Goal: Check status

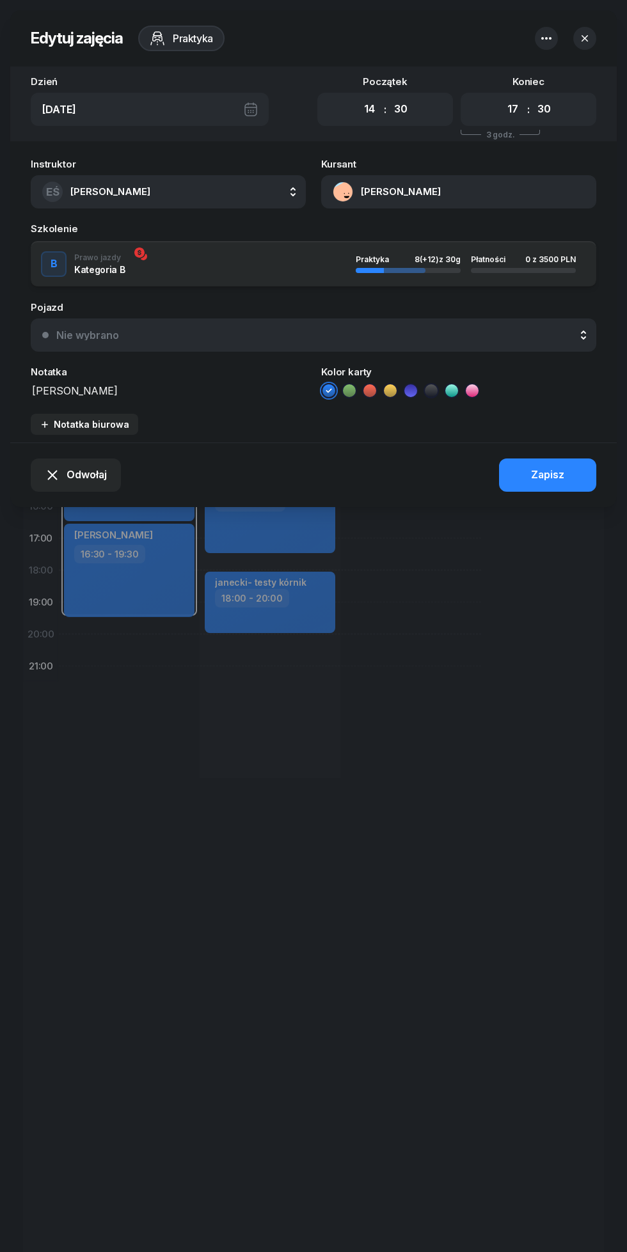
select select "14"
select select "30"
select select "17"
select select "30"
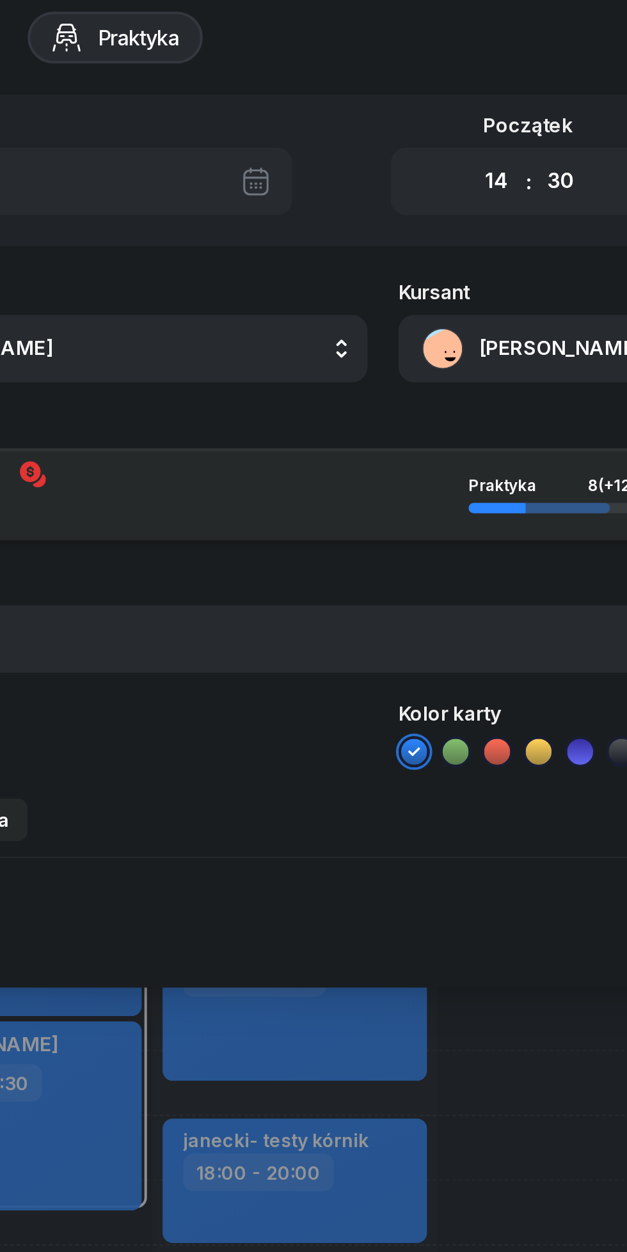
click at [381, 191] on button "[PERSON_NAME]" at bounding box center [458, 191] width 275 height 33
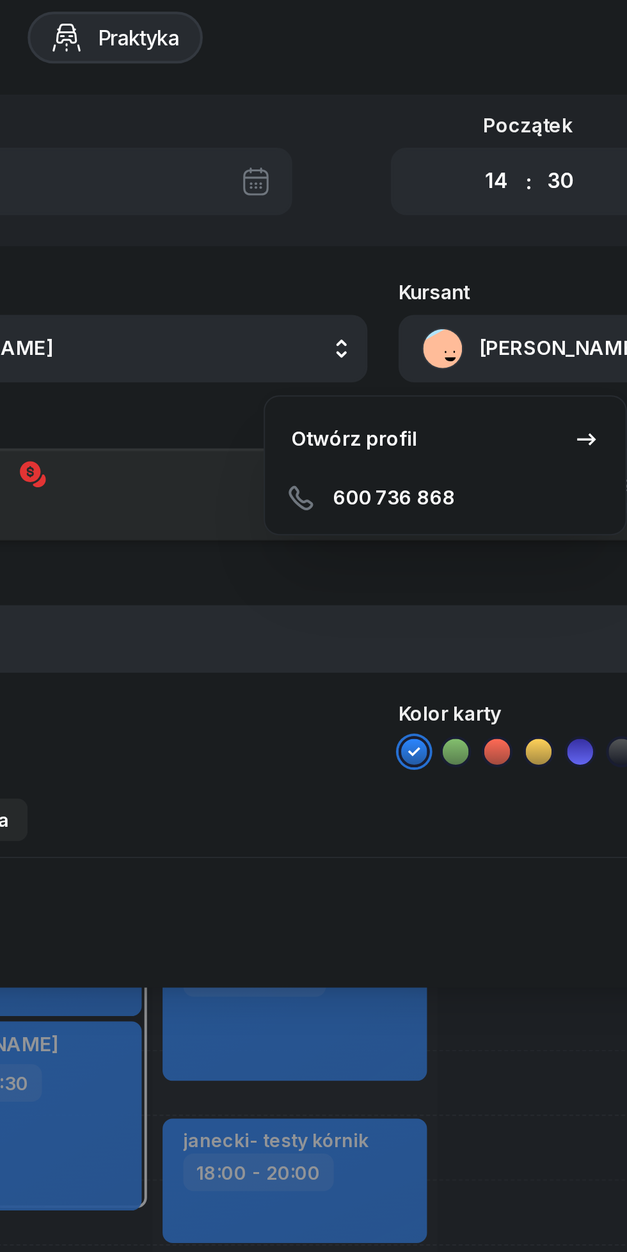
click at [295, 264] on div "600 736 868" at bounding box center [344, 266] width 168 height 26
click at [271, 235] on div "Otwórz profil" at bounding box center [299, 236] width 62 height 17
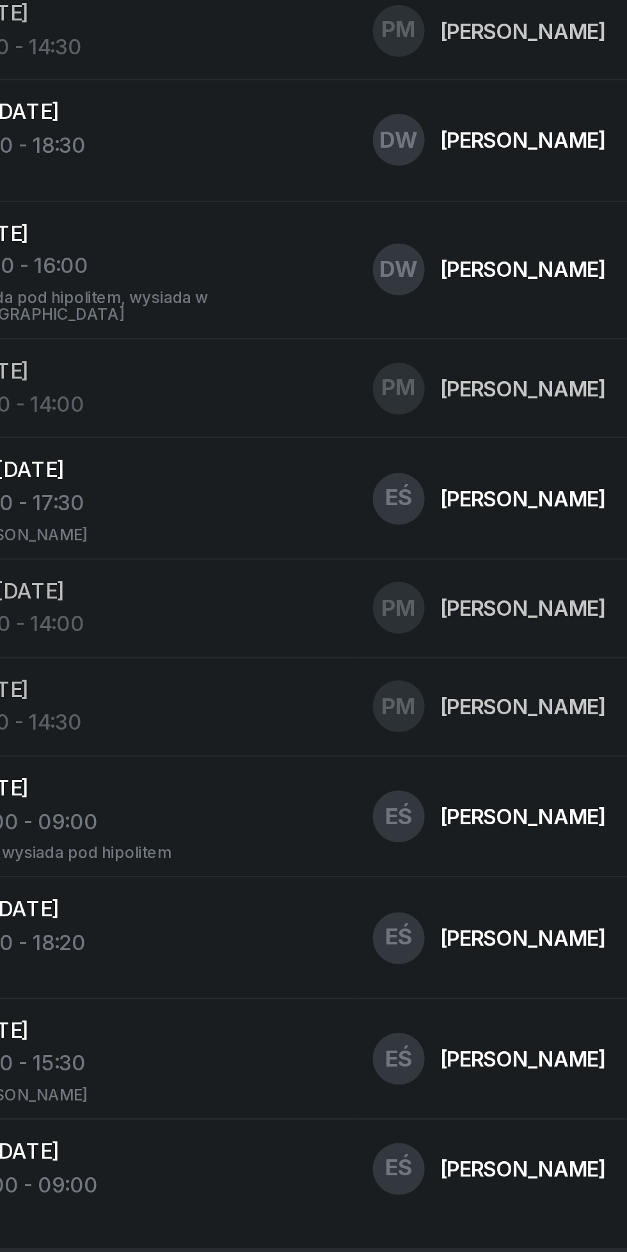
scroll to position [659, 0]
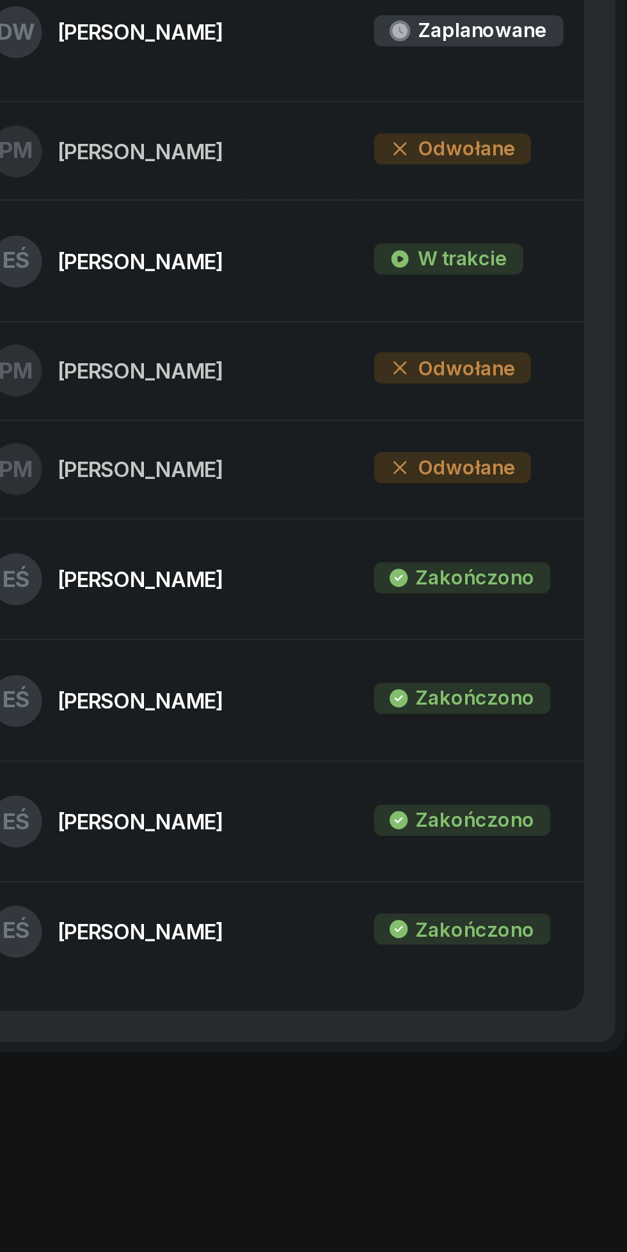
click at [494, 925] on td "Zakończono" at bounding box center [534, 920] width 114 height 59
